Goal: Task Accomplishment & Management: Complete application form

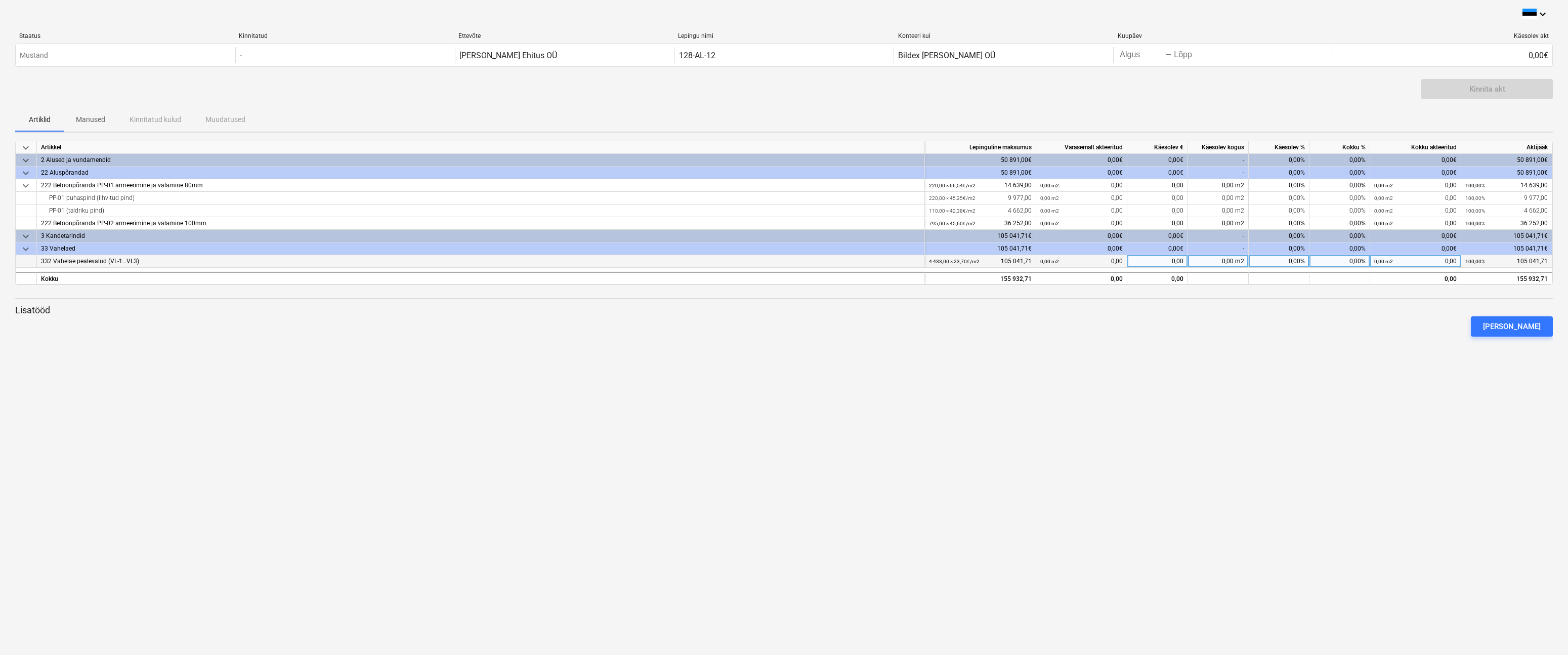
click at [1067, 259] on div "0,00 m2 0,00" at bounding box center [1082, 261] width 82 height 13
click at [1173, 271] on div "0,00" at bounding box center [1158, 277] width 61 height 13
click at [1173, 259] on div "0,00" at bounding box center [1158, 261] width 61 height 13
click at [1200, 259] on div "0,00 m2" at bounding box center [1218, 261] width 61 height 13
type input "1345"
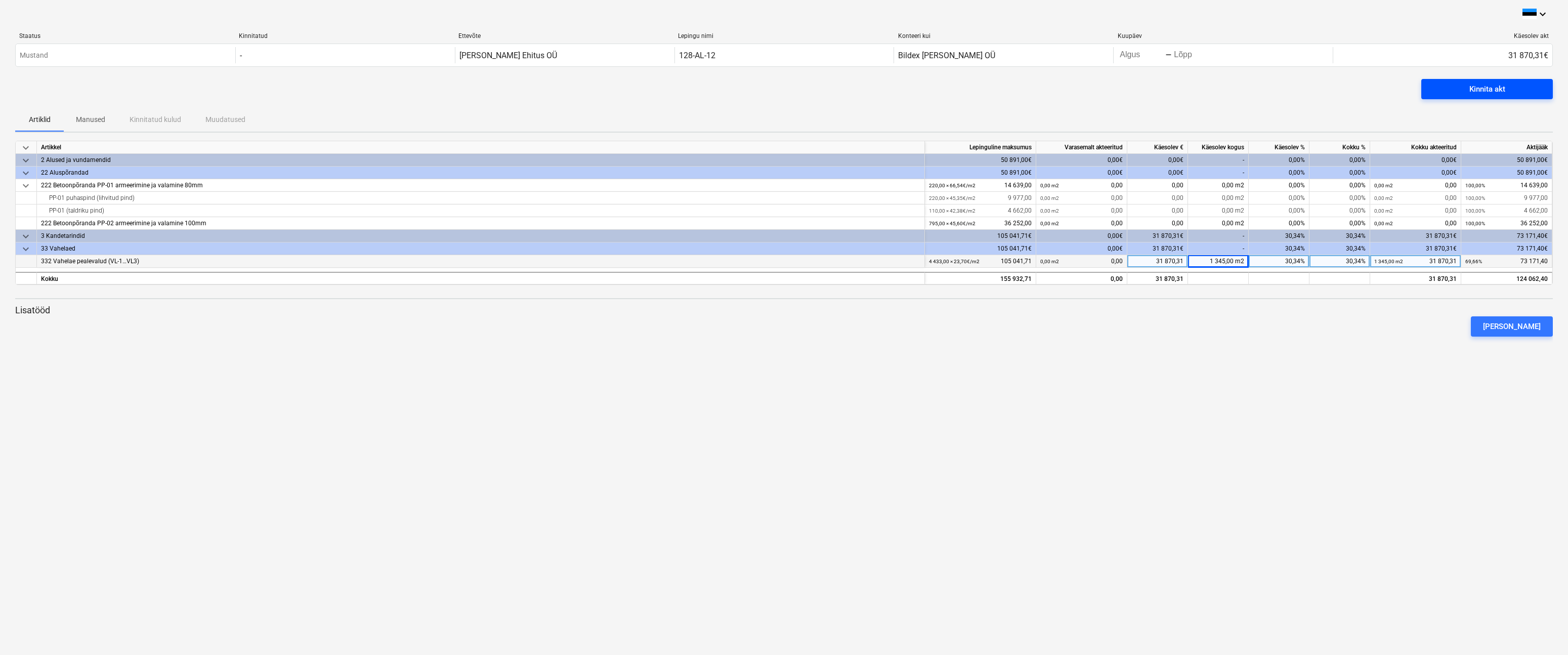
click at [1502, 86] on div "Kinnita akt" at bounding box center [1488, 88] width 36 height 13
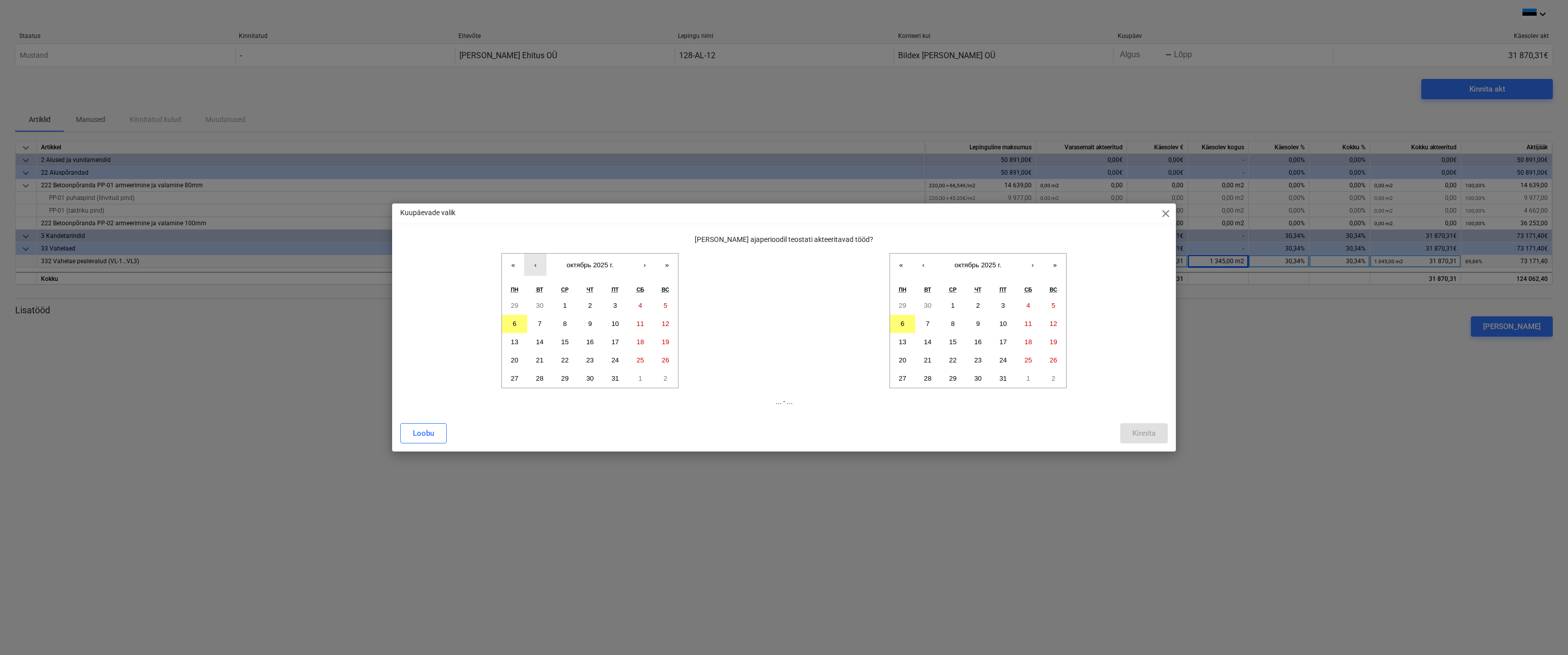
click at [538, 265] on button "‹" at bounding box center [535, 265] width 22 height 22
click at [514, 307] on abbr "1" at bounding box center [515, 305] width 3 height 8
click at [543, 372] on button "30" at bounding box center [540, 378] width 26 height 18
click at [517, 307] on button "1" at bounding box center [515, 305] width 26 height 18
click at [921, 264] on button "‹" at bounding box center [923, 265] width 22 height 22
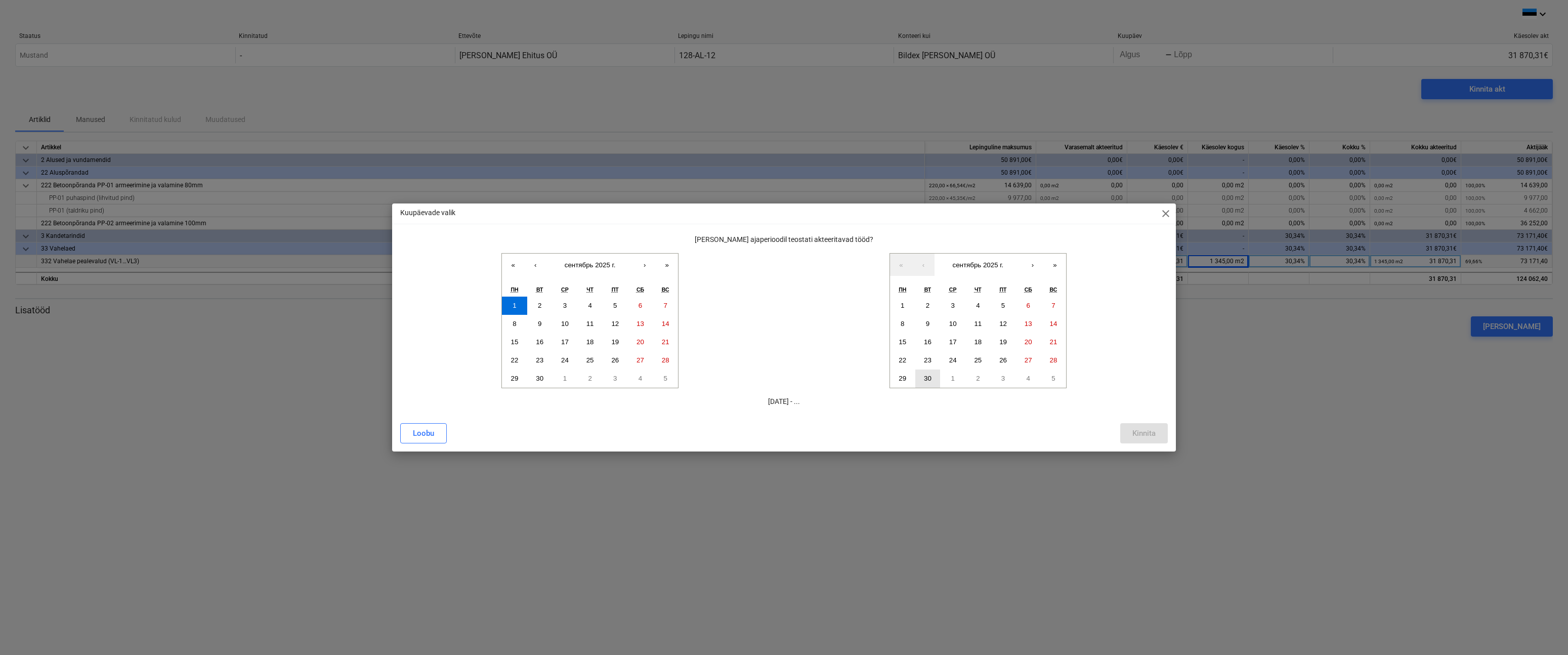
click at [928, 378] on abbr "30" at bounding box center [927, 378] width 8 height 8
click at [1148, 434] on div "Kinnita" at bounding box center [1143, 432] width 23 height 13
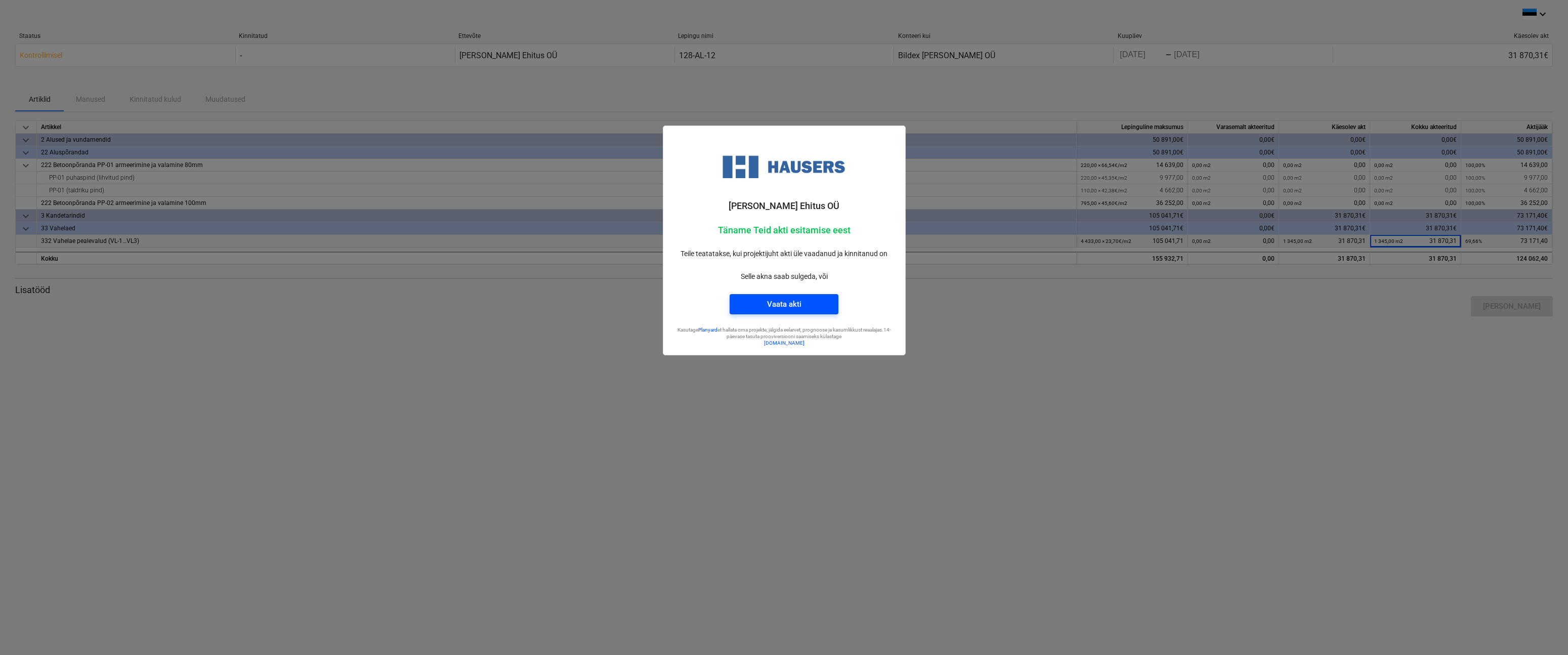
click at [823, 307] on span "Vaata akti" at bounding box center [784, 303] width 85 height 13
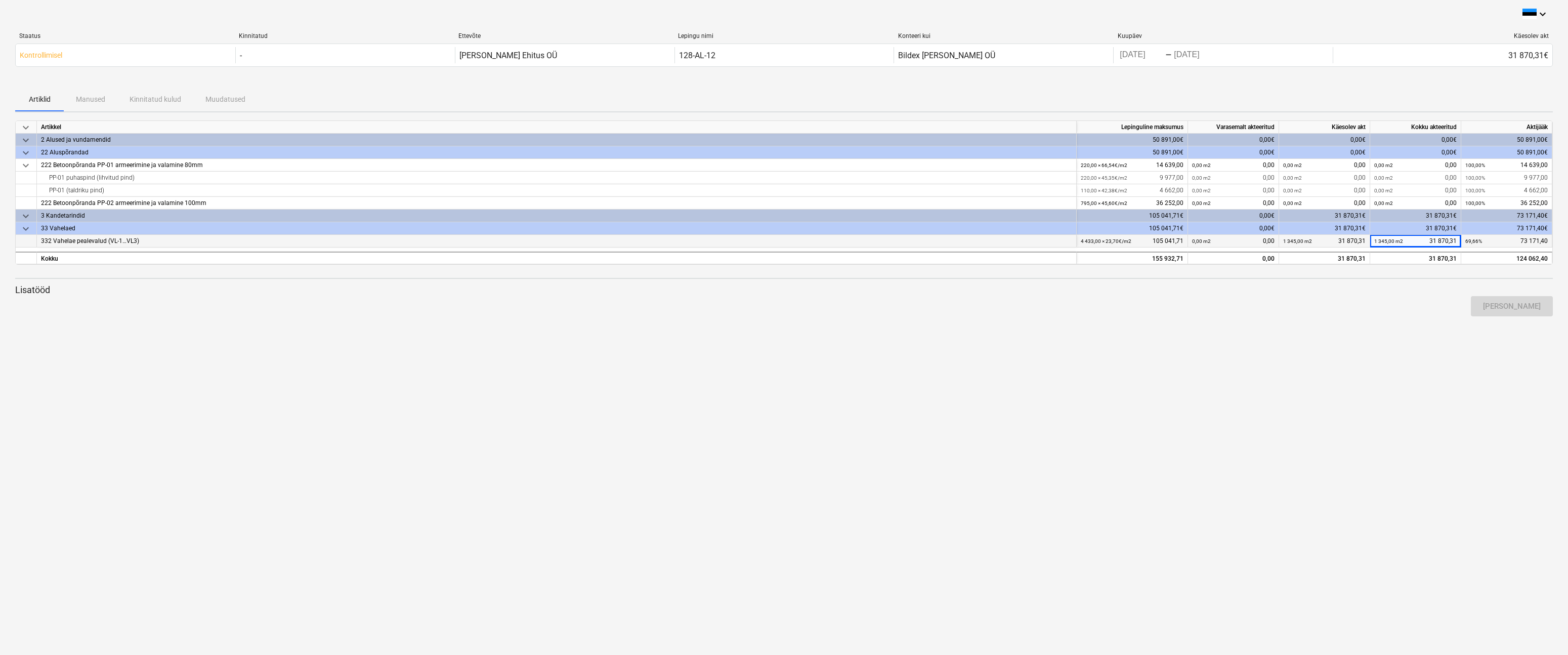
click at [858, 339] on div "keyboard_arrow_down Staatus Kinnitatud Ettevõte Lepingu nimi Konteeri kui Kuupä…" at bounding box center [784, 327] width 1568 height 655
click at [856, 339] on div "keyboard_arrow_down Staatus Kinnitatud Ettevõte Lepingu nimi Konteeri kui Kuupä…" at bounding box center [784, 327] width 1568 height 655
click at [856, 339] on div "keyboard_arrow_down Staatus Kinnitatud Ettevõte Lepingu nimi Konteeri kui Kuupä…" at bounding box center [784, 327] width 1568 height 655
click at [1388, 87] on div "Artiklid Manused Kinnitatud kulud Muudatused" at bounding box center [784, 99] width 1538 height 24
